Goal: Information Seeking & Learning: Learn about a topic

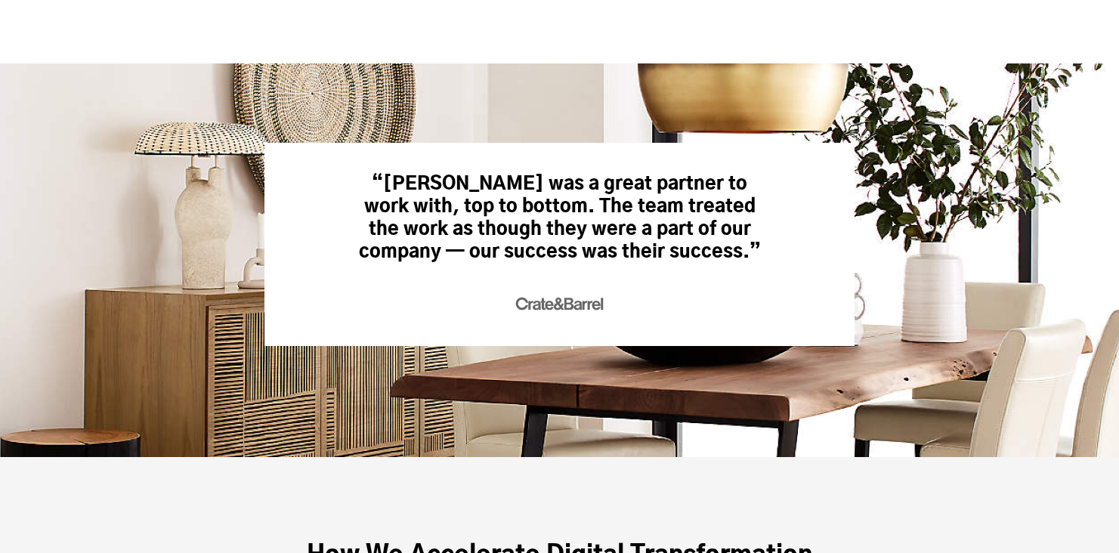
scroll to position [3652, 0]
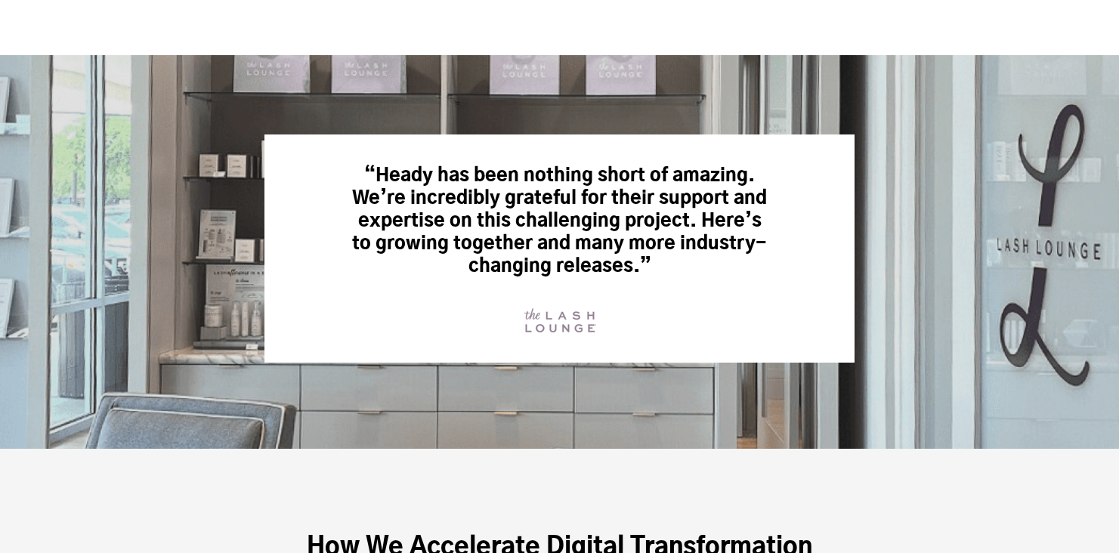
click at [937, 312] on div "“Heady has been nothing short of amazing. We’re incredibly grateful for their s…" at bounding box center [559, 248] width 1039 height 387
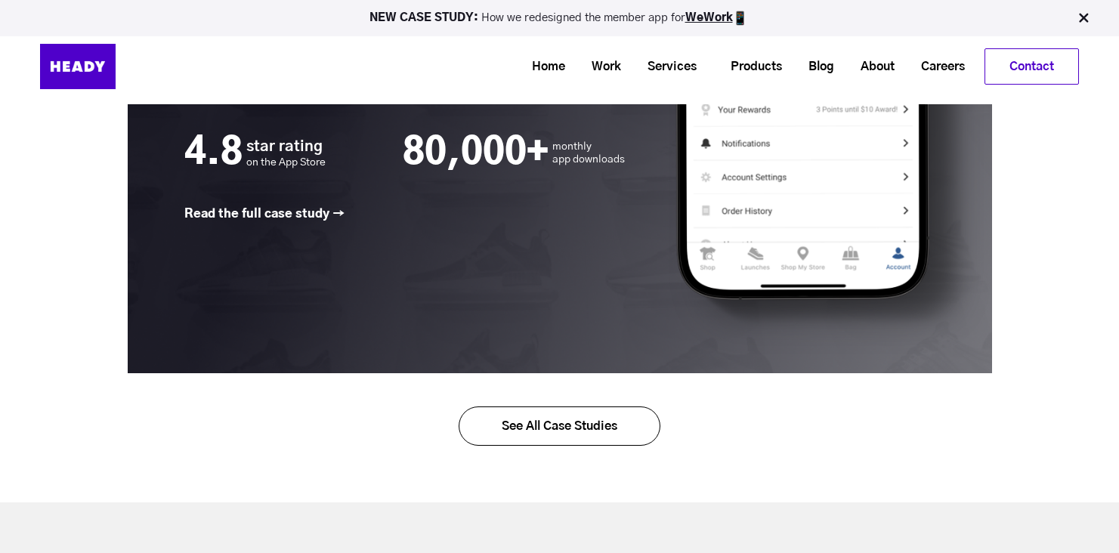
scroll to position [2320, 0]
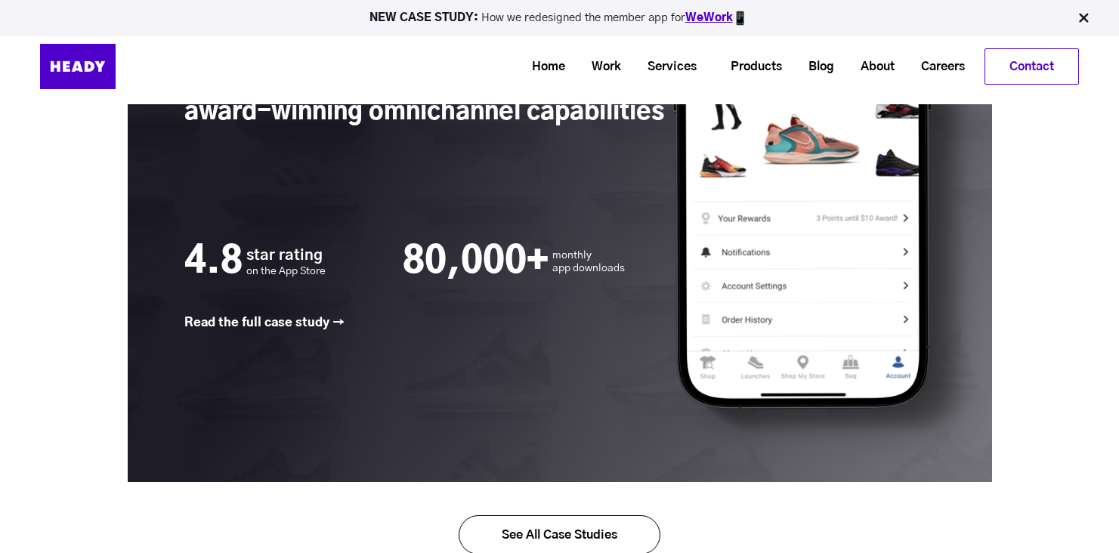
click at [715, 17] on link "WeWork" at bounding box center [709, 17] width 48 height 11
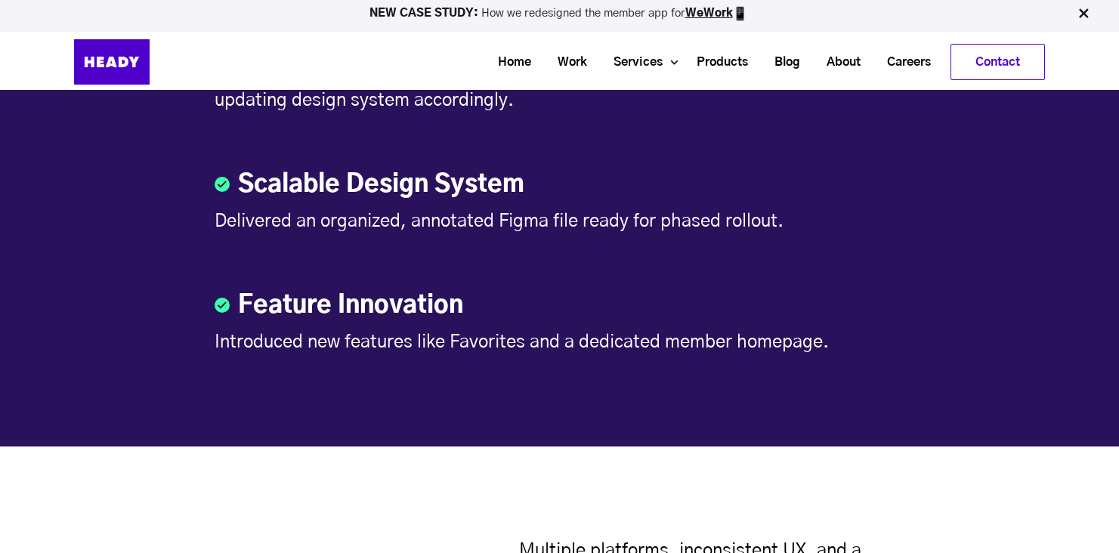
scroll to position [1753, 0]
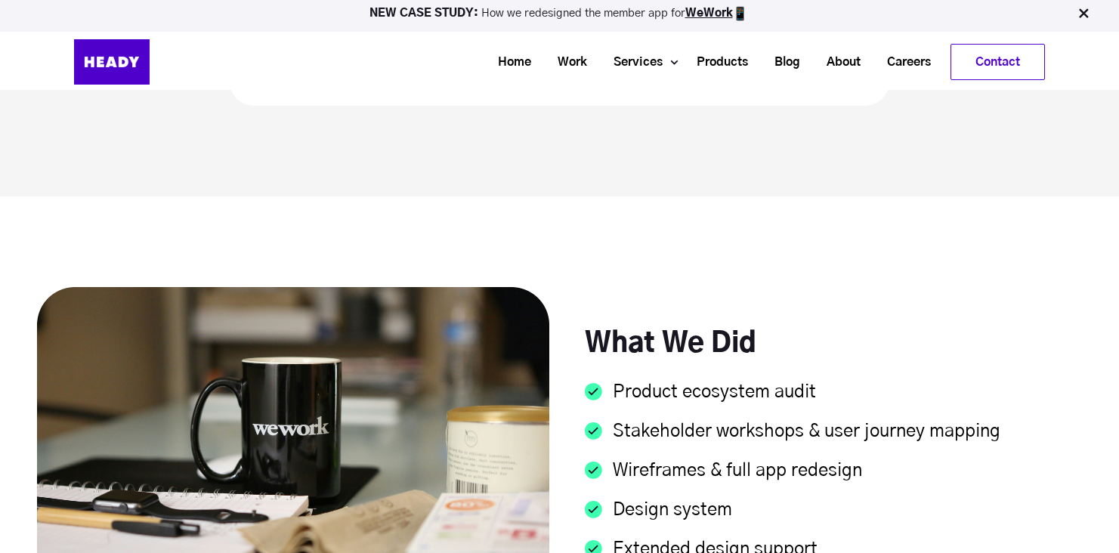
click at [1088, 14] on img at bounding box center [1083, 13] width 15 height 15
